Goal: Transaction & Acquisition: Purchase product/service

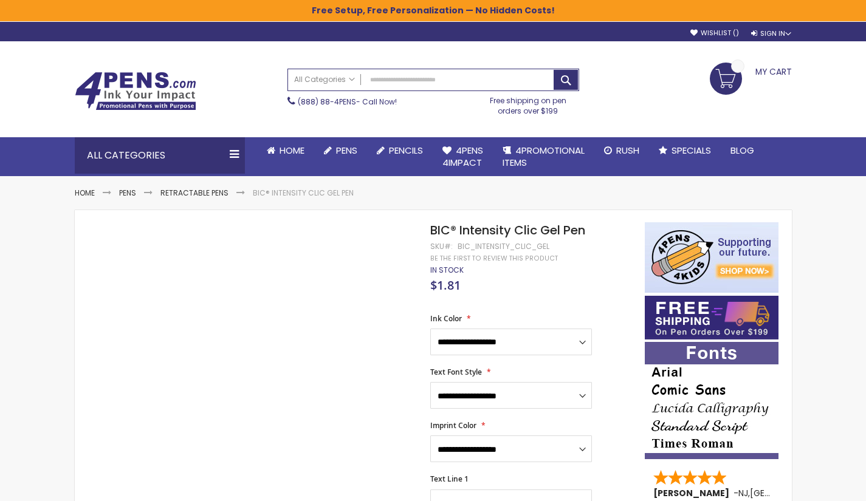
click at [527, 151] on span "4PROMOTIONAL ITEMS" at bounding box center [543, 156] width 82 height 25
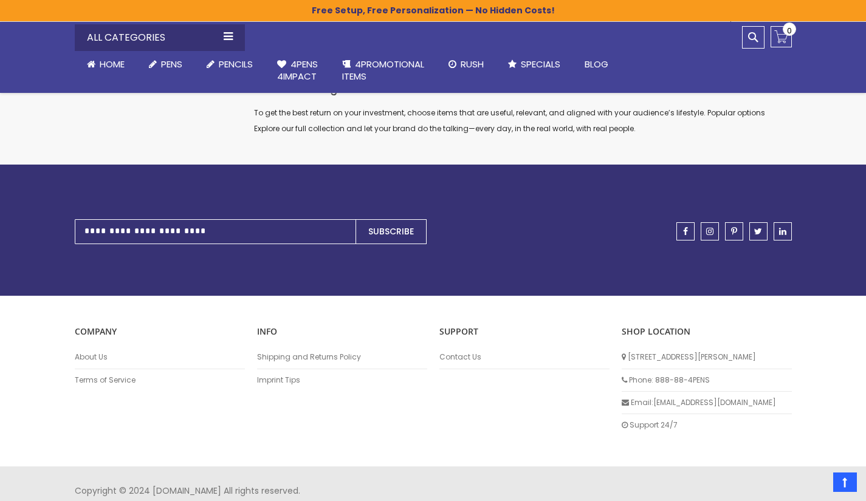
scroll to position [4716, 0]
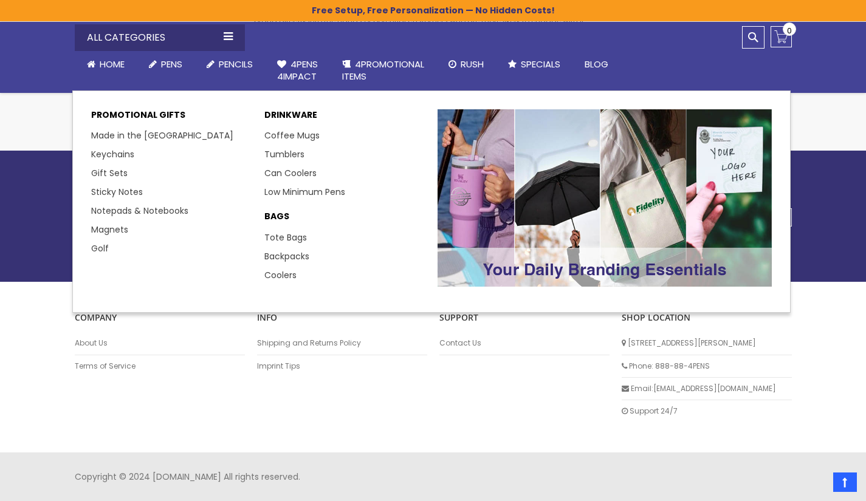
click at [116, 137] on link "Made in the [GEOGRAPHIC_DATA]" at bounding box center [162, 135] width 142 height 12
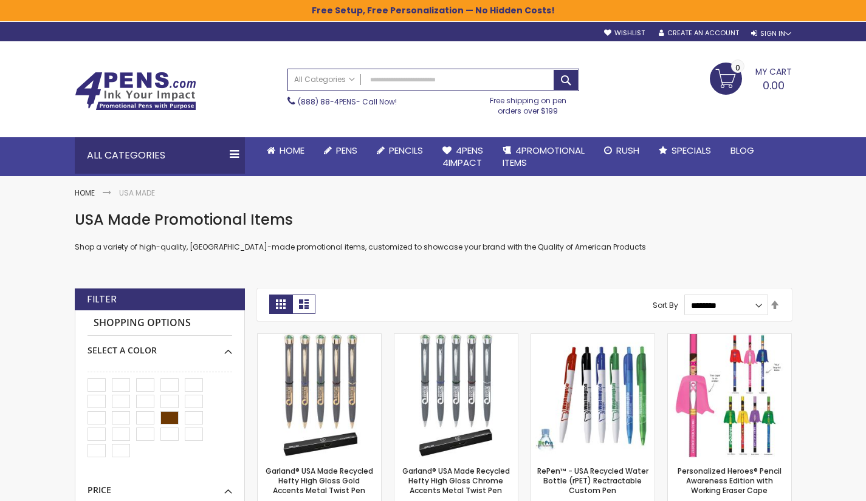
click at [0, 0] on span "On Sale / Closeouts" at bounding box center [0, 0] width 0 height 0
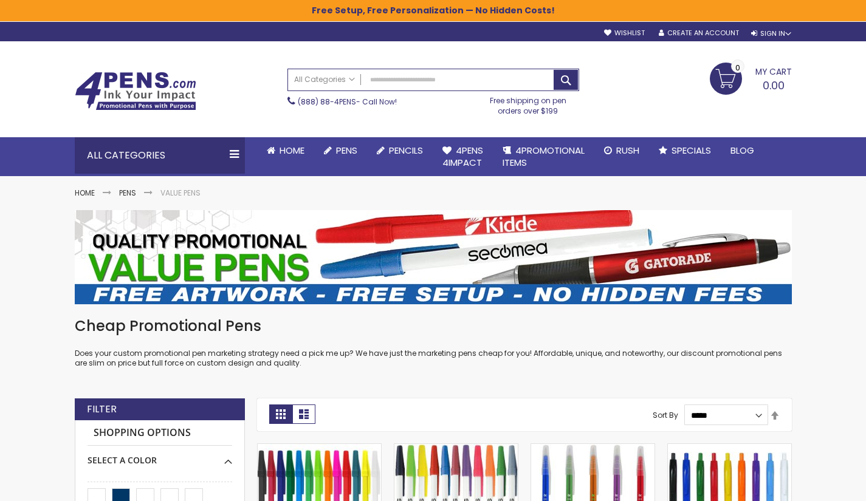
click at [0, 0] on span "Pencils" at bounding box center [0, 0] width 0 height 0
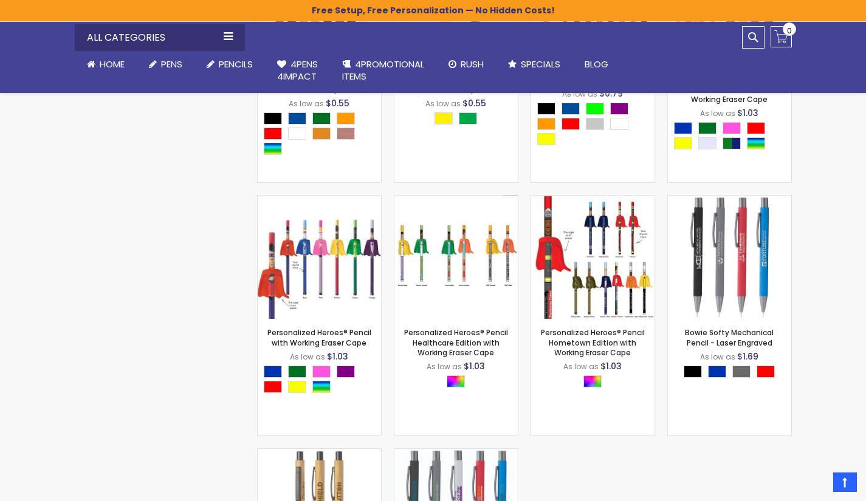
scroll to position [1905, 0]
